Goal: Check status: Check status

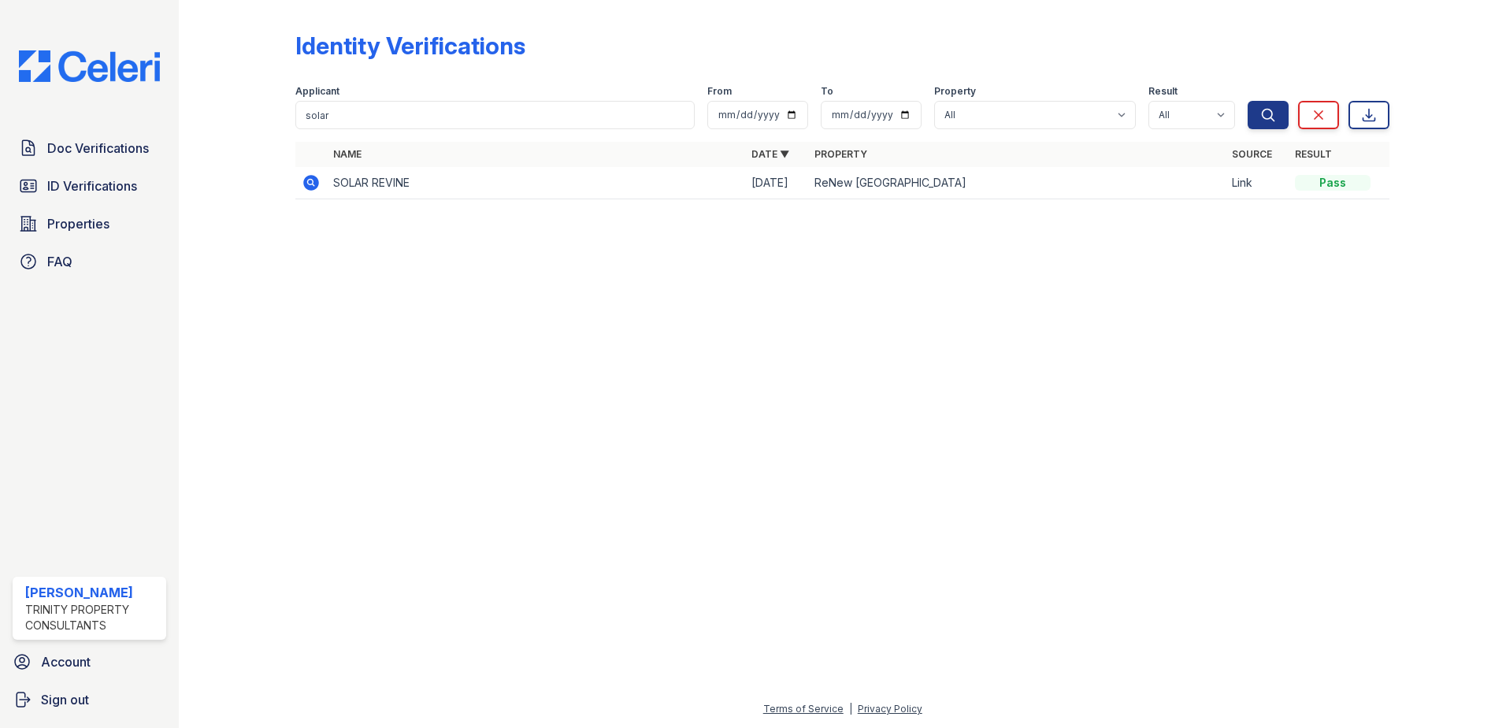
click at [375, 95] on div "Applicant" at bounding box center [494, 93] width 399 height 16
click at [359, 109] on input "solar" at bounding box center [494, 115] width 399 height 28
type input "[PERSON_NAME]"
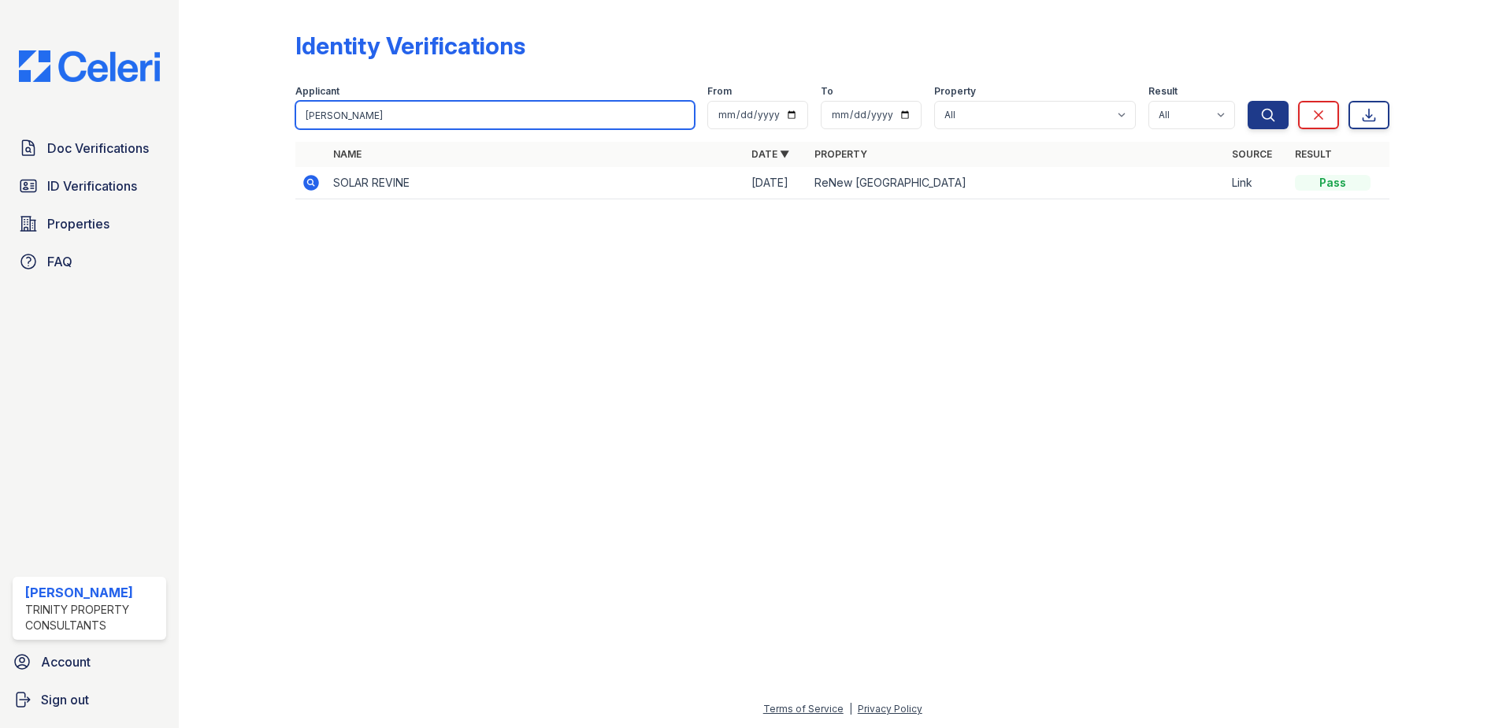
click at [1248, 101] on button "Search" at bounding box center [1268, 115] width 41 height 28
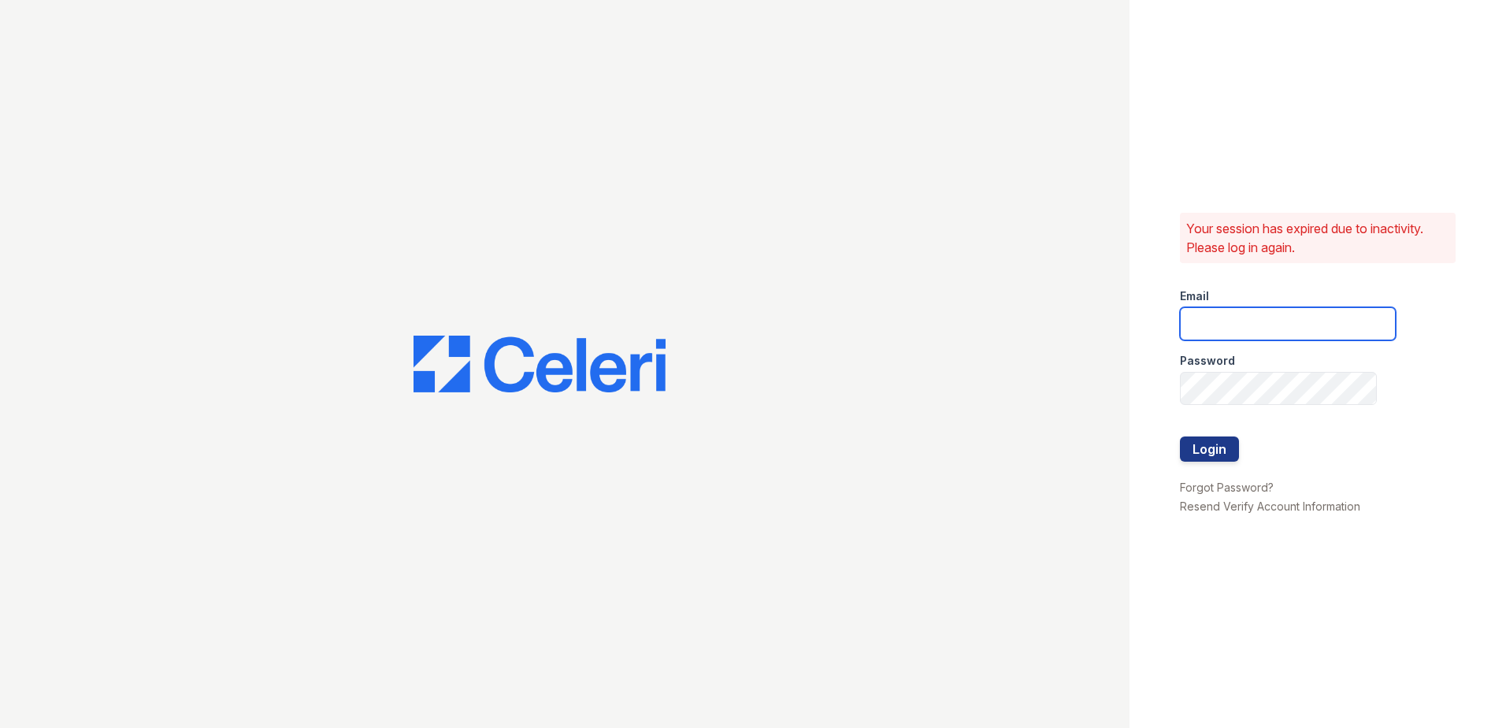
type input "rhueser@trinity-pm.com"
click at [1216, 450] on button "Login" at bounding box center [1209, 449] width 59 height 25
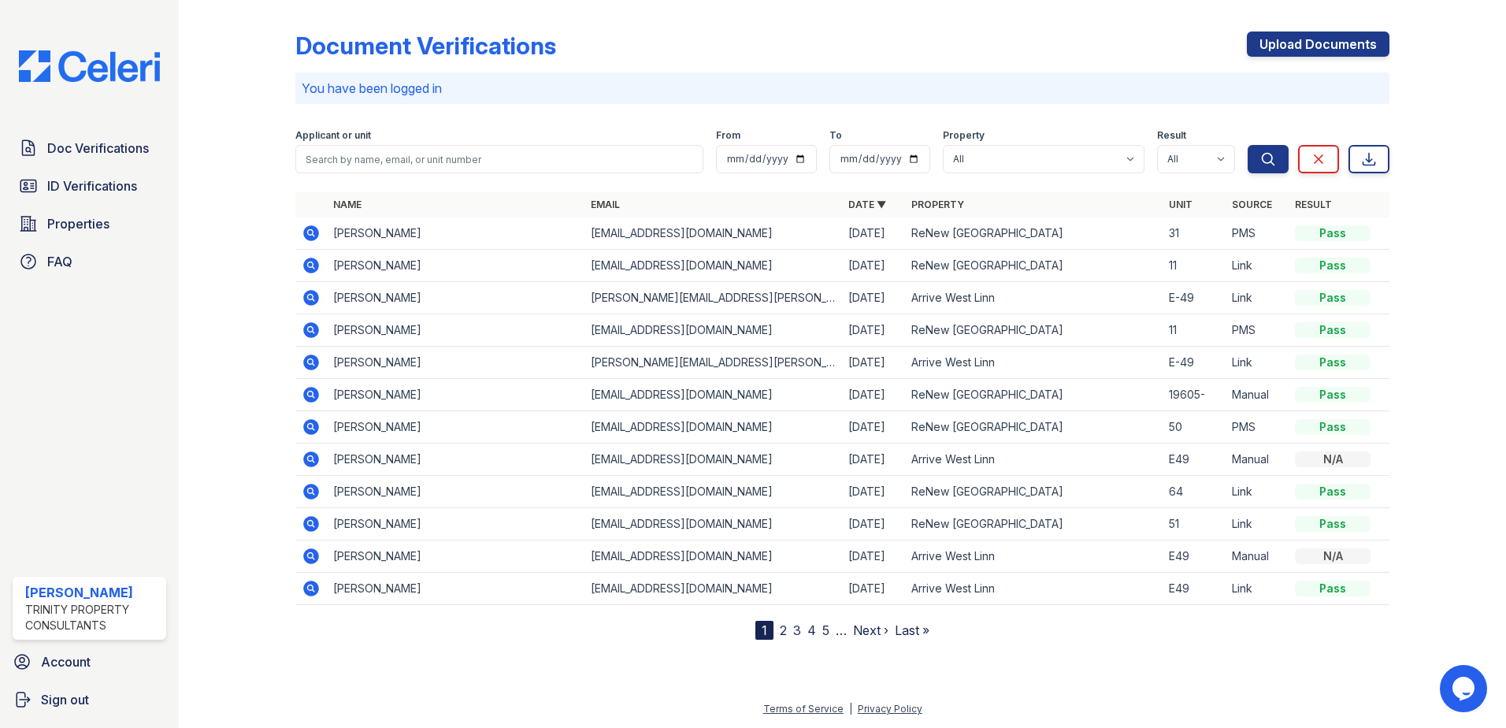
click at [362, 144] on div "Applicant or unit" at bounding box center [499, 137] width 408 height 16
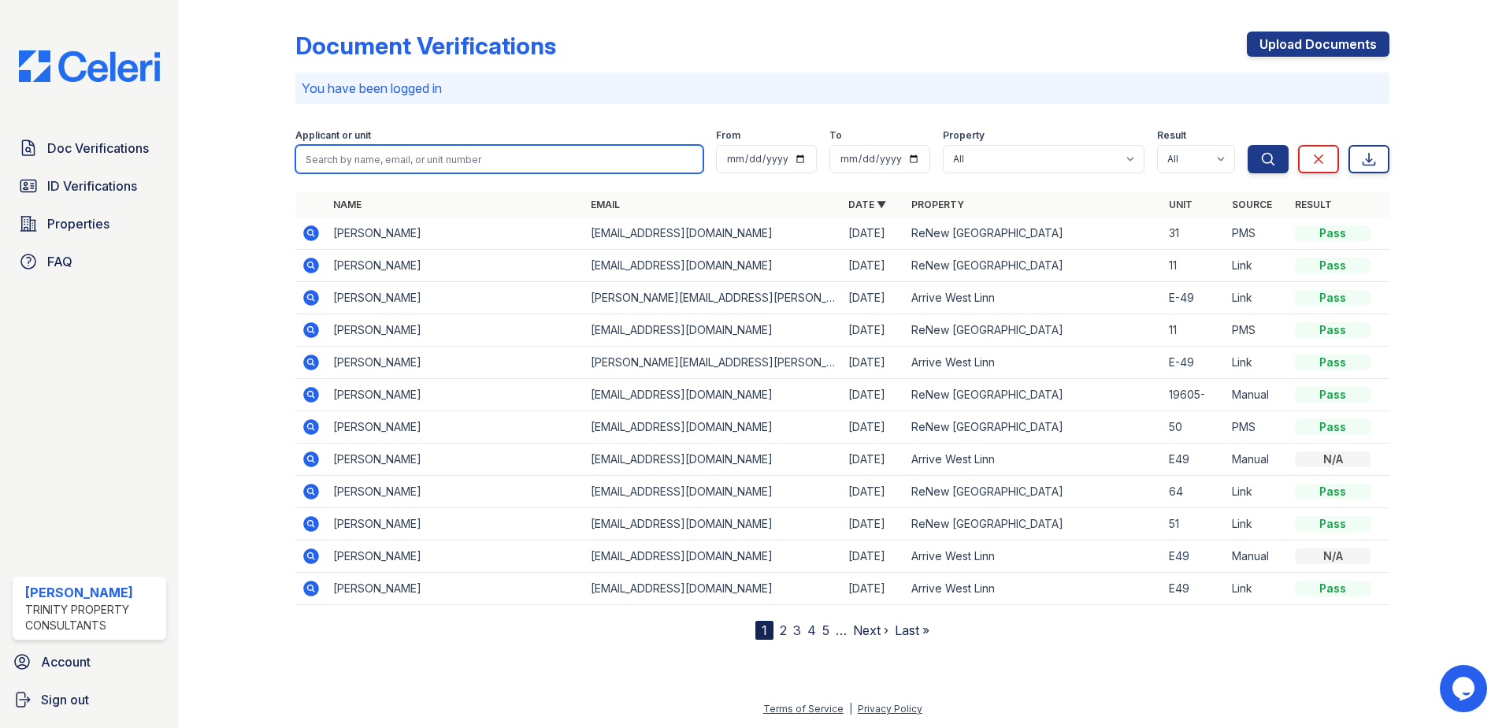
click at [360, 150] on input "search" at bounding box center [499, 159] width 408 height 28
type input "[PERSON_NAME]"
click at [1248, 145] on button "Search" at bounding box center [1268, 159] width 41 height 28
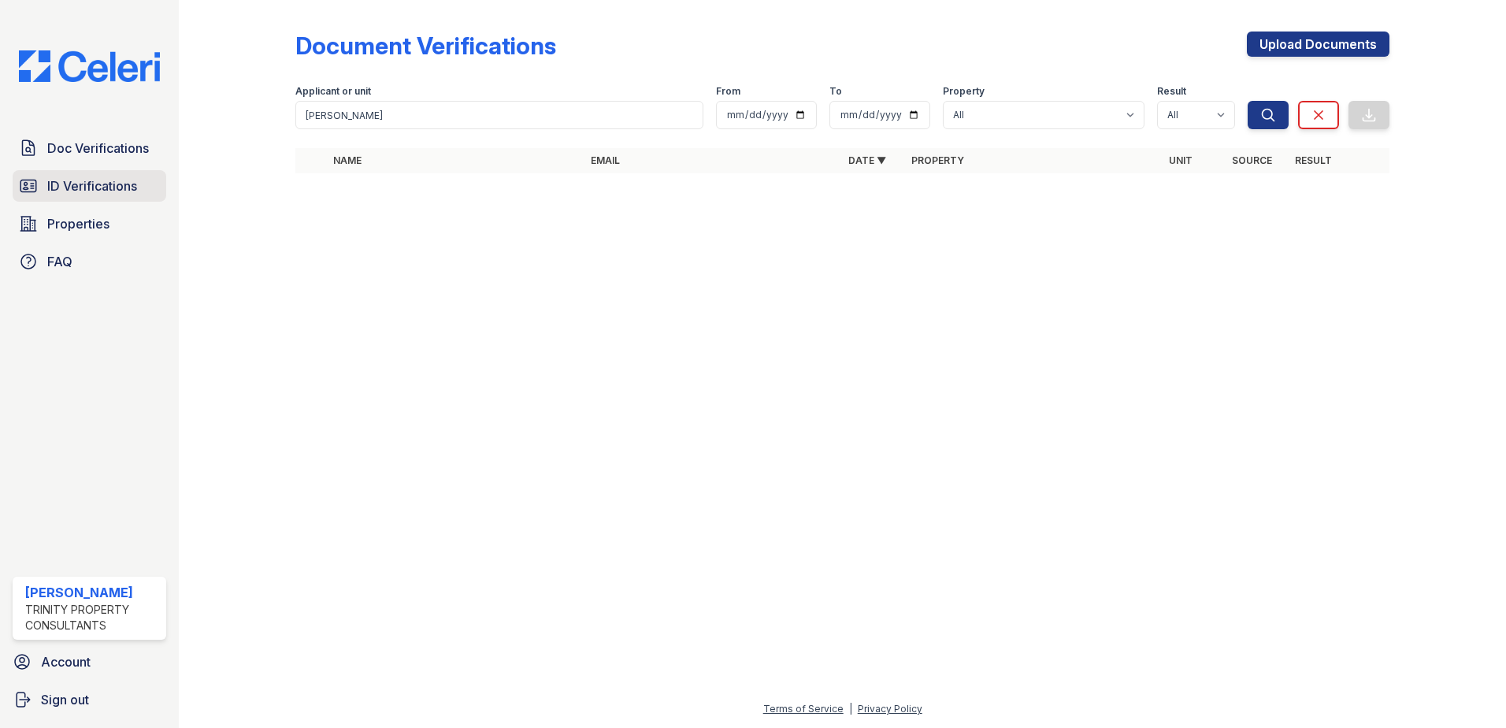
click at [74, 188] on span "ID Verifications" at bounding box center [92, 185] width 90 height 19
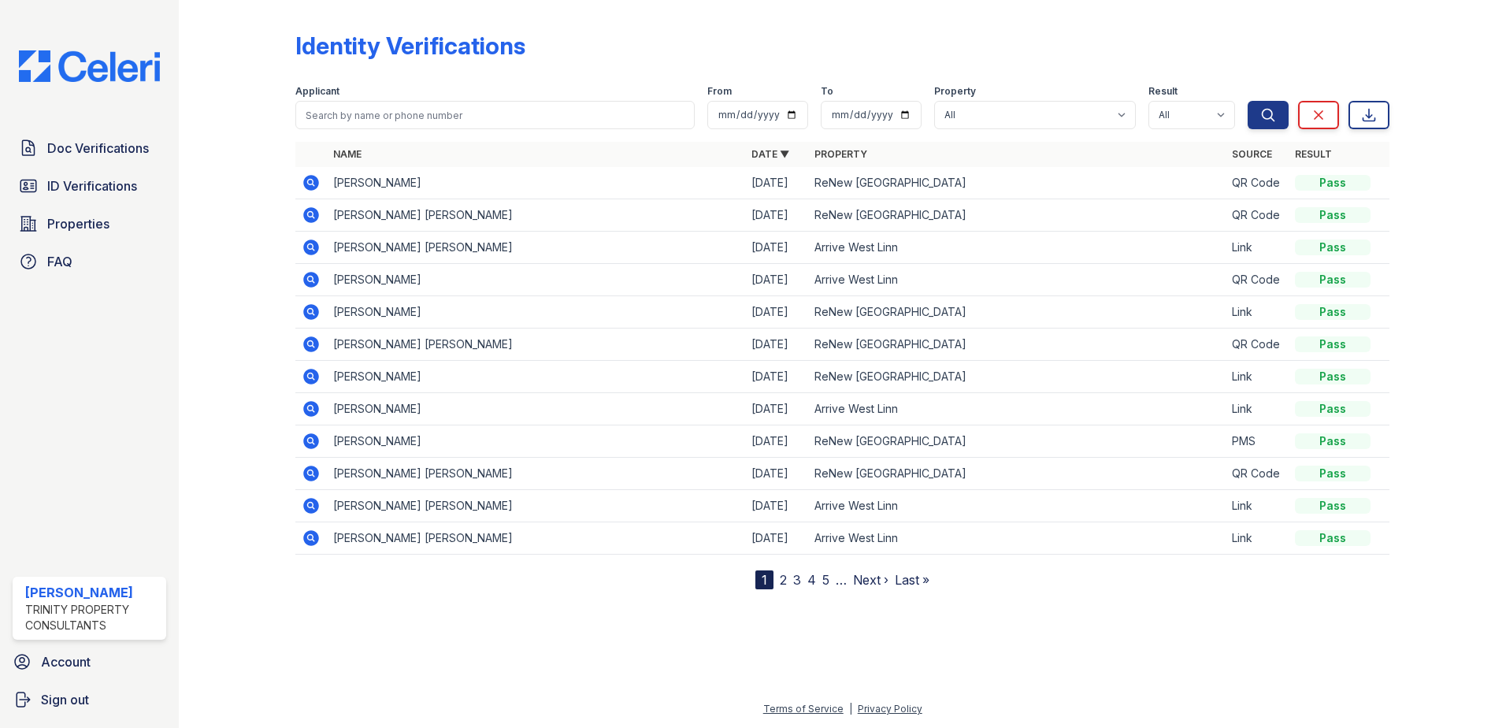
click at [310, 180] on icon at bounding box center [311, 182] width 19 height 19
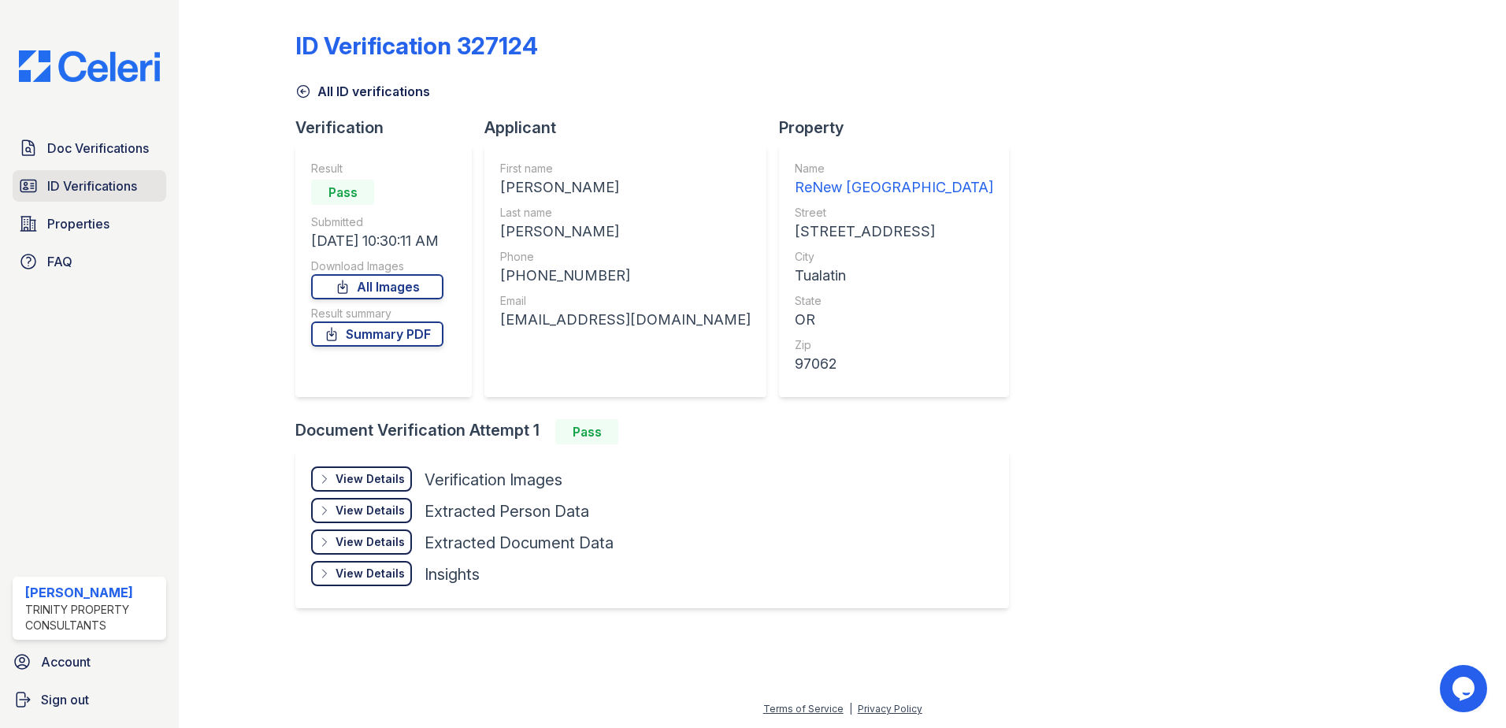
click at [91, 199] on link "ID Verifications" at bounding box center [90, 186] width 154 height 32
